Goal: Task Accomplishment & Management: Manage account settings

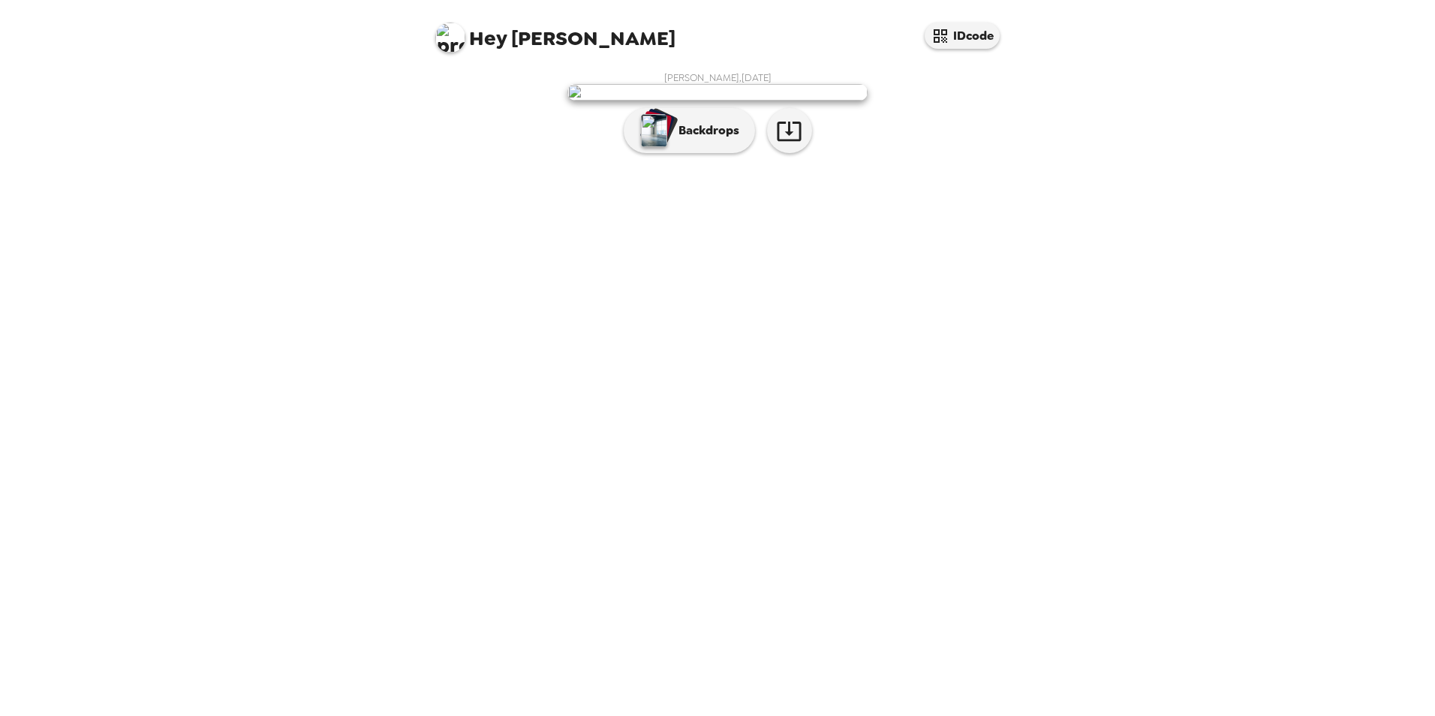
click at [900, 161] on div "[PERSON_NAME] , [DATE] Backdrops" at bounding box center [717, 115] width 570 height 89
click at [776, 153] on button "button" at bounding box center [789, 130] width 45 height 45
click at [695, 153] on button "Backdrops" at bounding box center [689, 130] width 131 height 45
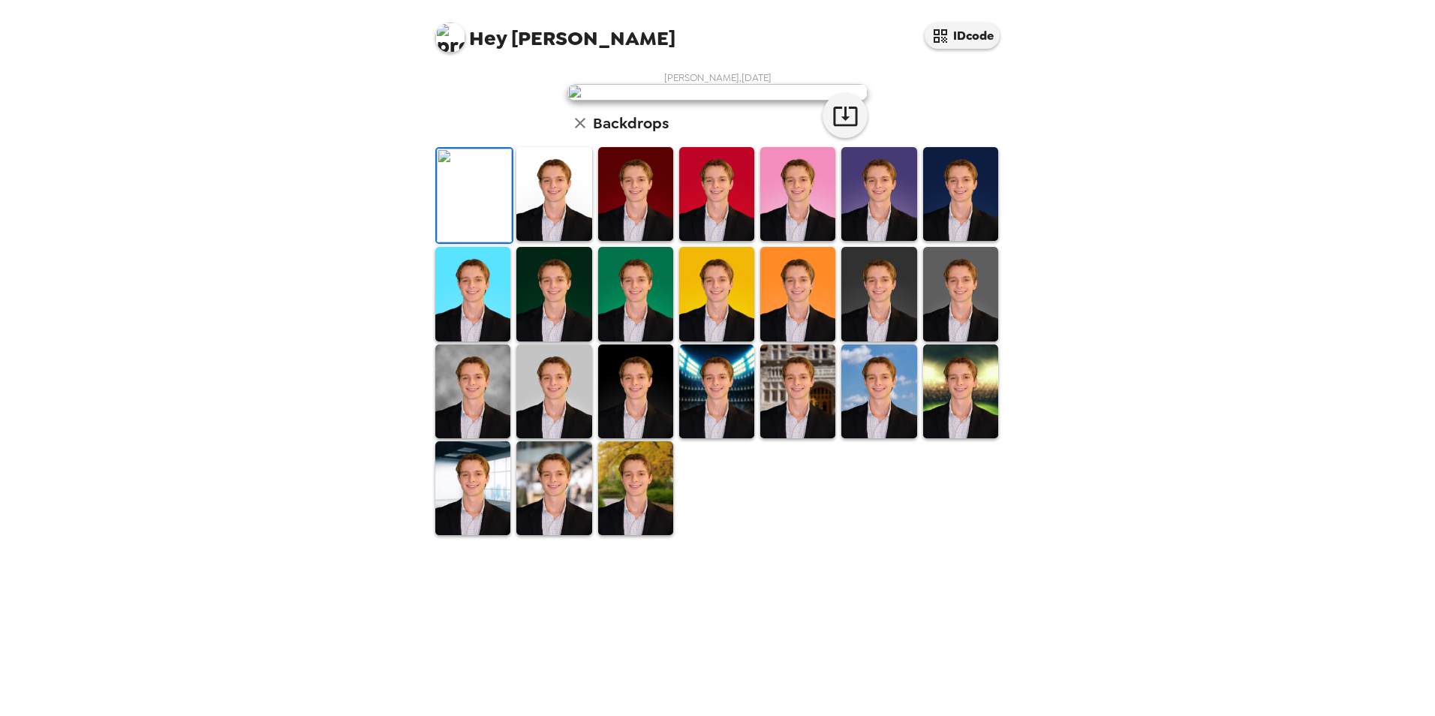
scroll to position [194, 0]
click at [840, 126] on icon "button" at bounding box center [845, 117] width 24 height 20
click at [580, 132] on icon "button" at bounding box center [580, 123] width 18 height 18
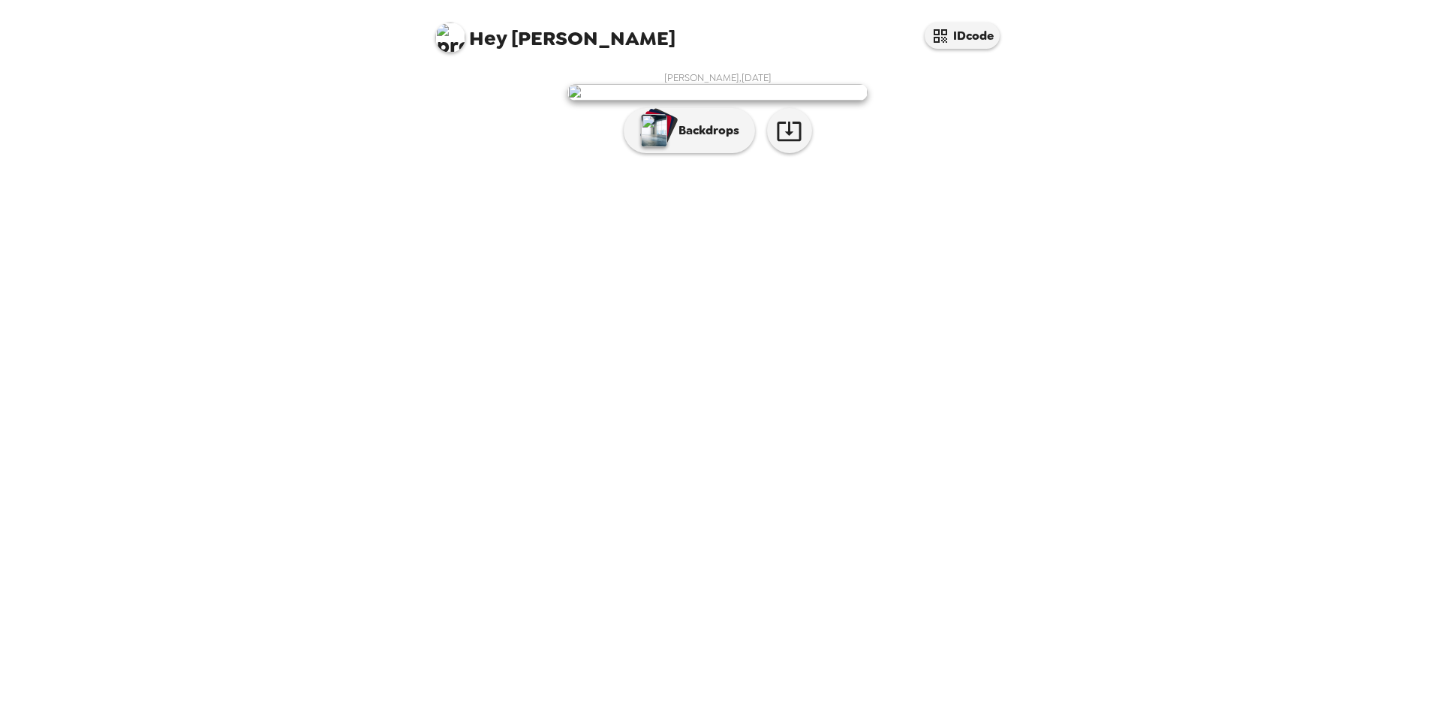
click at [452, 47] on img at bounding box center [450, 38] width 30 height 30
click at [360, 47] on div at bounding box center [717, 358] width 1435 height 716
